Goal: Use online tool/utility: Utilize a website feature to perform a specific function

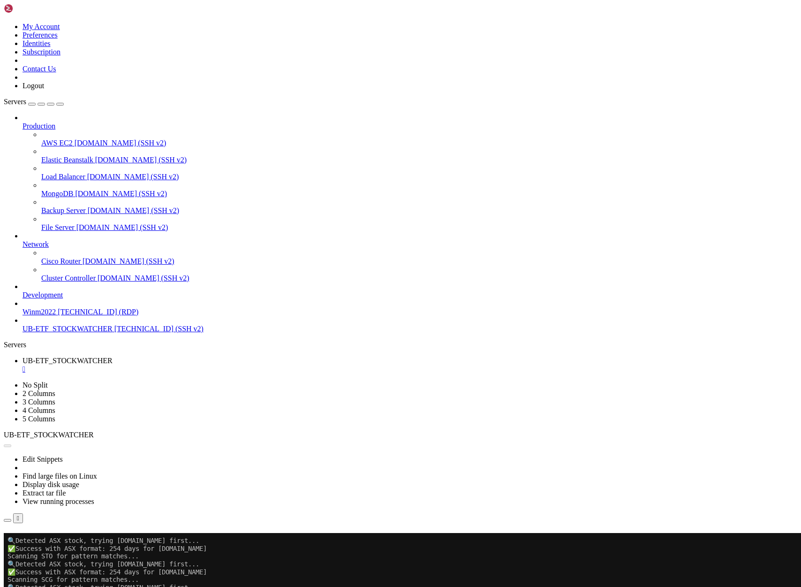
scroll to position [31069, 0]
click at [41, 541] on button "Reconnect" at bounding box center [23, 546] width 38 height 10
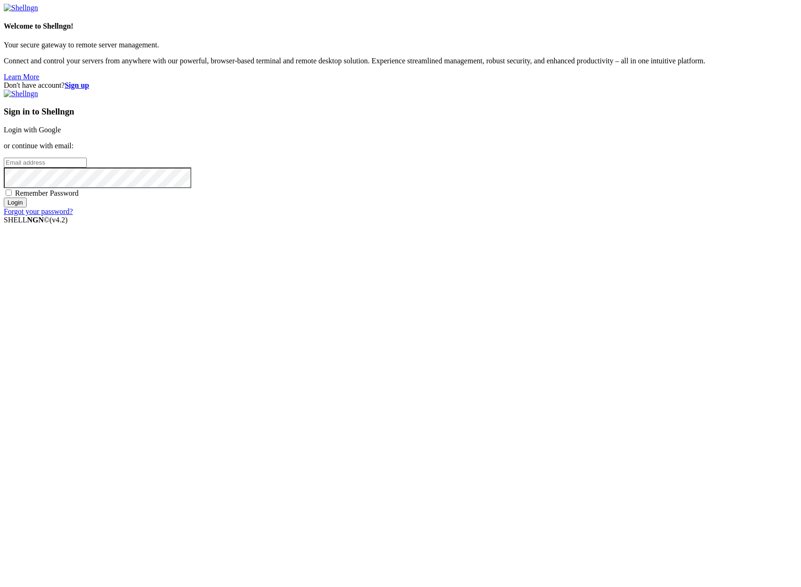
click at [87, 167] on input "email" at bounding box center [45, 163] width 83 height 10
type input "[PERSON_NAME][EMAIL_ADDRESS][DOMAIN_NAME]"
click at [4, 197] on input "Login" at bounding box center [15, 202] width 23 height 10
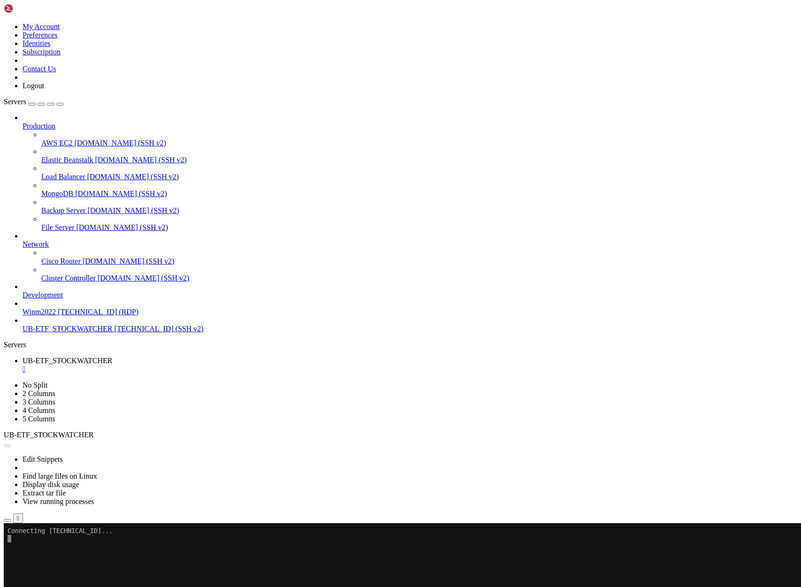
scroll to position [31069, 0]
click at [8, 520] on icon "button" at bounding box center [8, 520] width 0 height 0
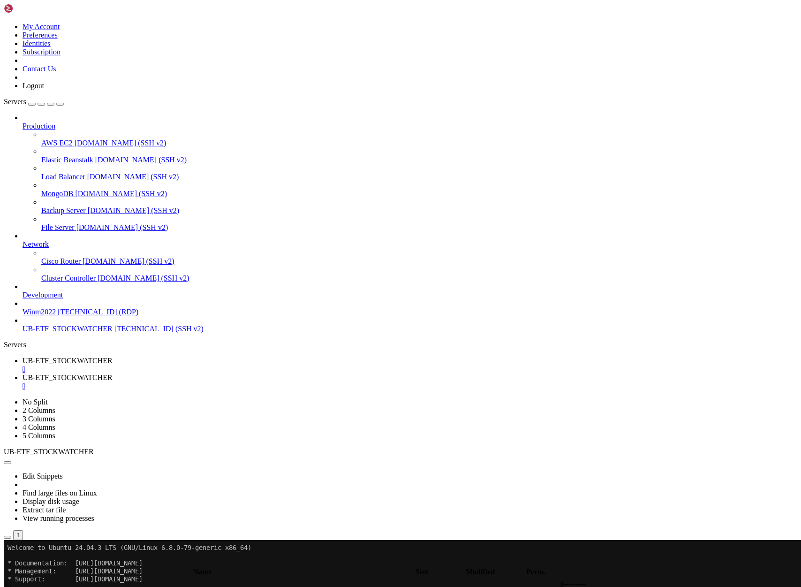
scroll to position [299, 0]
type input "/home/ubuntu/ProjectML"
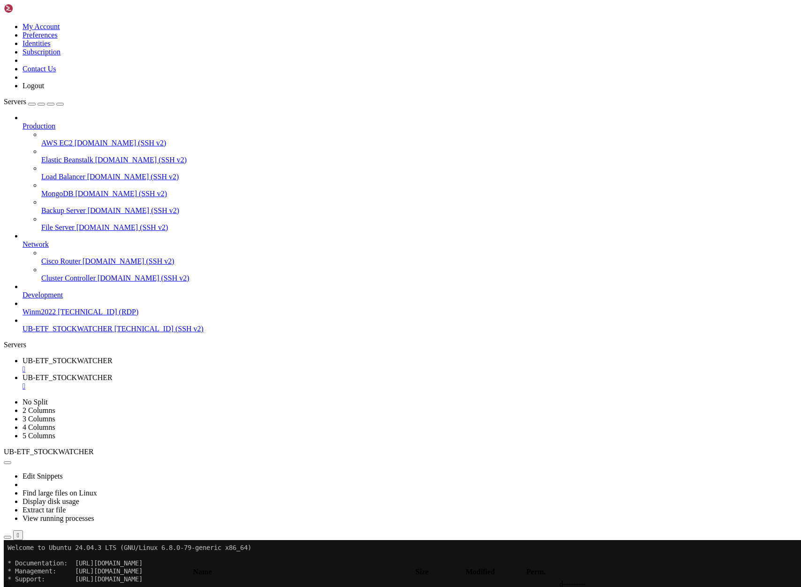
click at [517, 567] on th "Modified" at bounding box center [480, 571] width 73 height 9
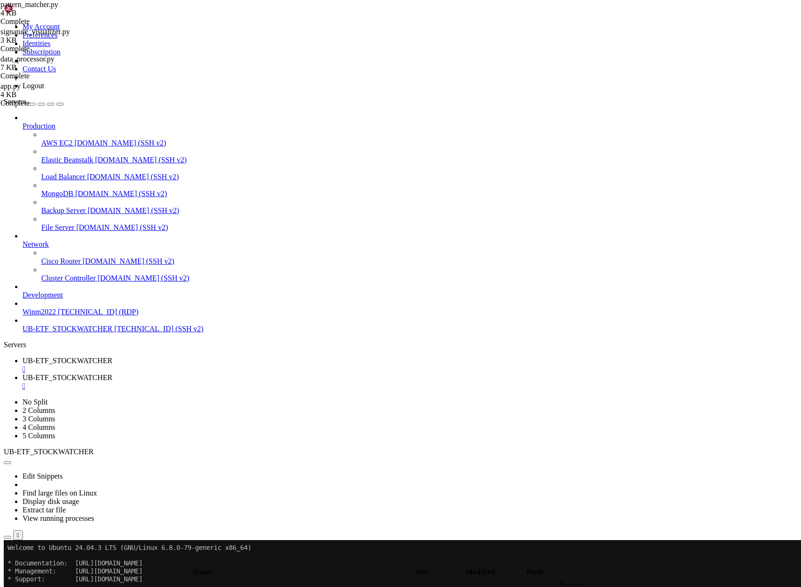
click at [113, 356] on span "UB-ETF_STOCKWATCHER" at bounding box center [68, 360] width 90 height 8
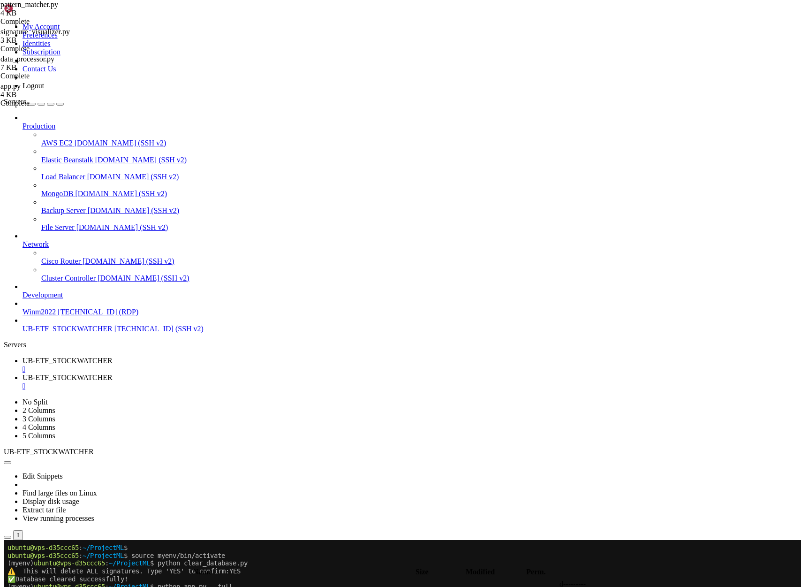
scroll to position [31513, 0]
drag, startPoint x: 207, startPoint y: 1046, endPoint x: 153, endPoint y: 1047, distance: 53.9
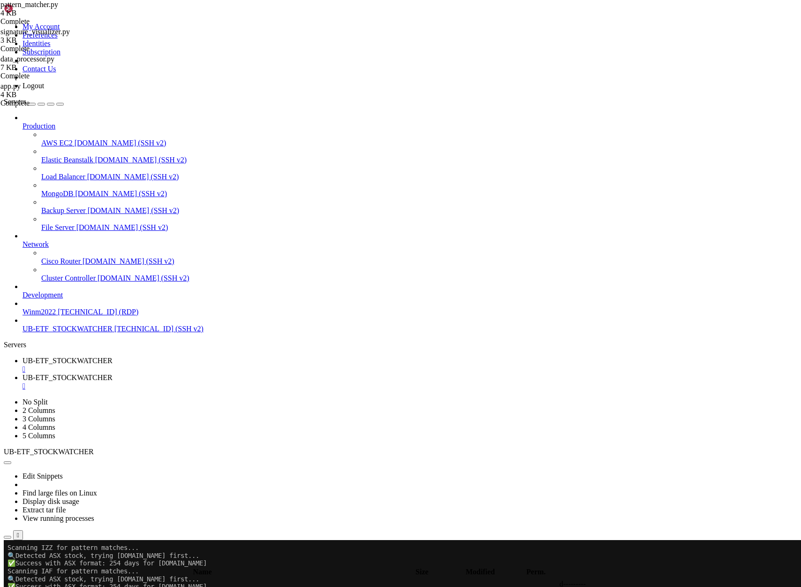
drag, startPoint x: 375, startPoint y: 1055, endPoint x: 8, endPoint y: 1048, distance: 367.8
drag, startPoint x: 151, startPoint y: 866, endPoint x: 8, endPoint y: 805, distance: 155.5
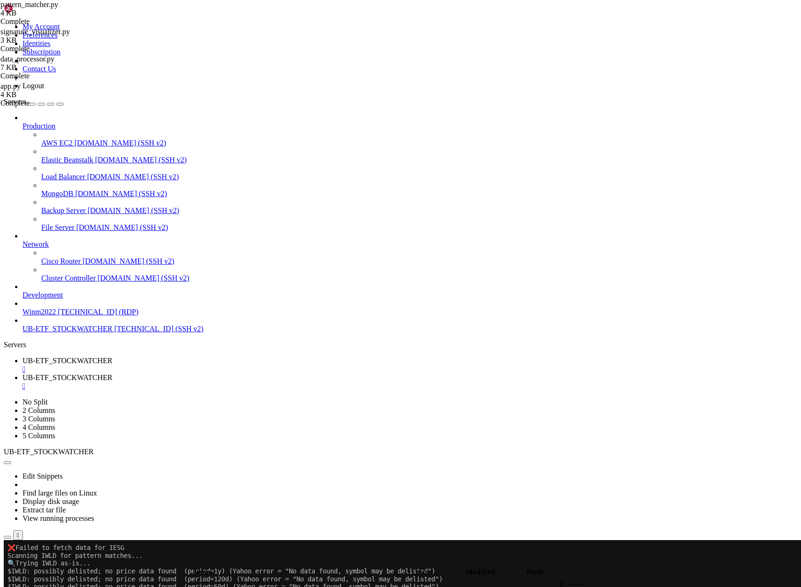
scroll to position [22223, 0]
drag, startPoint x: 108, startPoint y: 1021, endPoint x: 8, endPoint y: 1026, distance: 101.0
drag, startPoint x: 204, startPoint y: 929, endPoint x: 9, endPoint y: 931, distance: 195.1
